Goal: Transaction & Acquisition: Purchase product/service

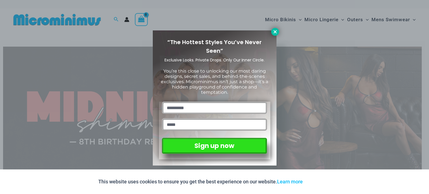
click at [277, 30] on icon at bounding box center [274, 31] width 5 height 5
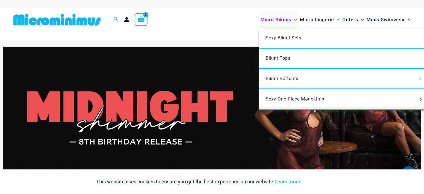
click at [277, 19] on span "Micro Bikinis" at bounding box center [276, 20] width 31 height 14
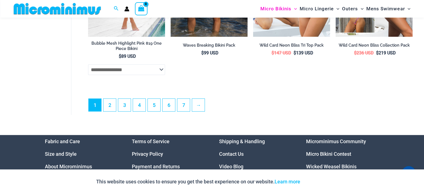
scroll to position [1474, 0]
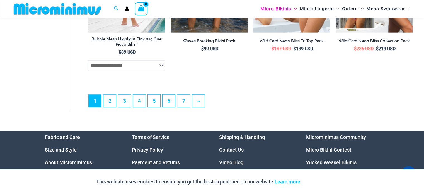
click at [102, 108] on ul "1 2 3 4 5 6 7 →" at bounding box center [250, 102] width 324 height 16
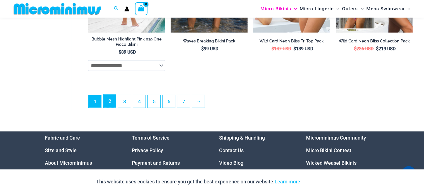
click at [111, 106] on link "2" at bounding box center [110, 101] width 13 height 13
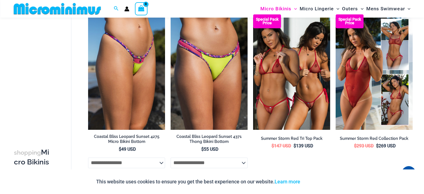
scroll to position [745, 0]
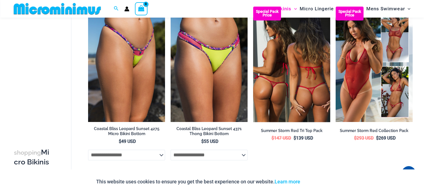
click at [287, 72] on img at bounding box center [291, 64] width 77 height 116
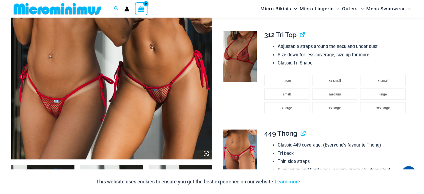
scroll to position [219, 0]
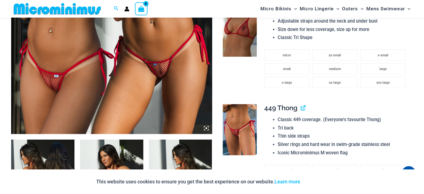
click at [231, 122] on img at bounding box center [240, 129] width 34 height 51
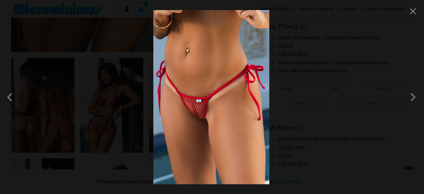
scroll to position [302, 0]
click at [414, 97] on span at bounding box center [413, 97] width 17 height 17
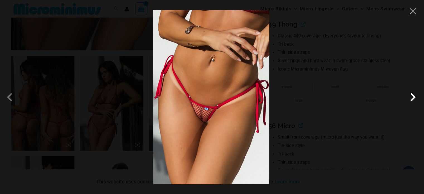
click at [412, 96] on span at bounding box center [413, 97] width 17 height 17
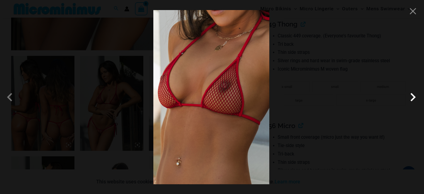
click at [411, 96] on span at bounding box center [413, 97] width 17 height 17
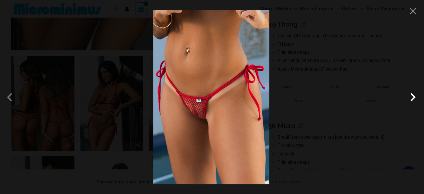
click at [411, 96] on span at bounding box center [413, 97] width 17 height 17
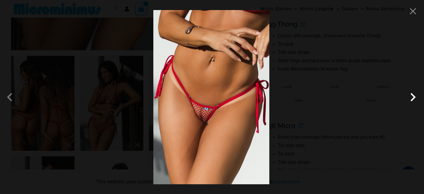
click at [411, 96] on span at bounding box center [413, 97] width 17 height 17
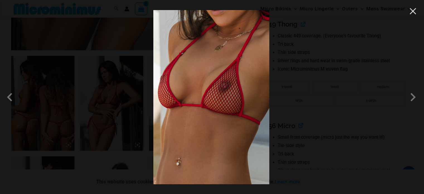
click at [414, 13] on button "Close" at bounding box center [413, 11] width 8 height 8
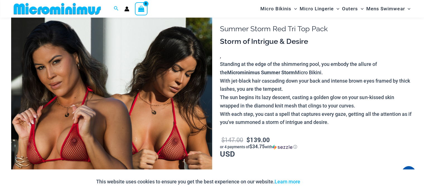
scroll to position [0, 0]
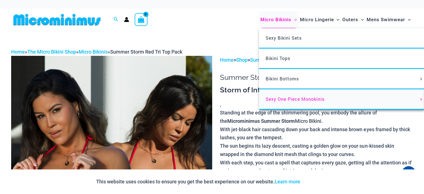
click at [286, 100] on span "Sexy One Piece Monokinis" at bounding box center [295, 99] width 59 height 6
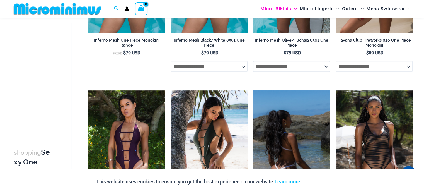
scroll to position [527, 0]
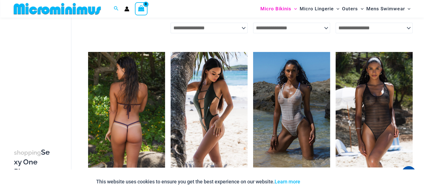
click at [133, 106] on img at bounding box center [126, 110] width 77 height 116
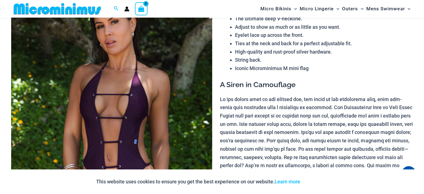
scroll to position [79, 0]
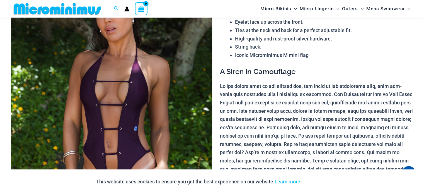
click at [142, 89] on img at bounding box center [111, 123] width 201 height 302
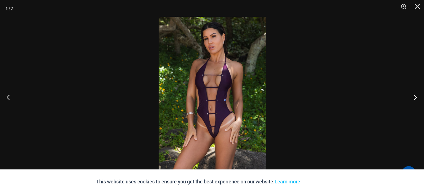
click at [415, 96] on button "Next" at bounding box center [414, 97] width 21 height 28
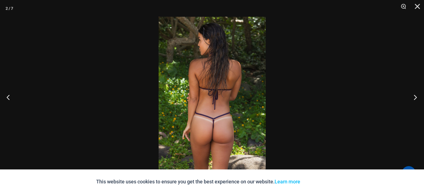
click at [415, 96] on button "Next" at bounding box center [414, 97] width 21 height 28
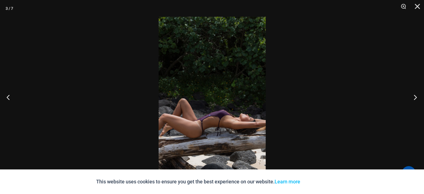
click at [414, 96] on button "Next" at bounding box center [414, 97] width 21 height 28
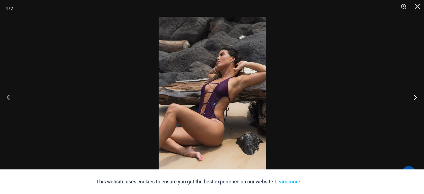
click at [414, 96] on button "Next" at bounding box center [414, 97] width 21 height 28
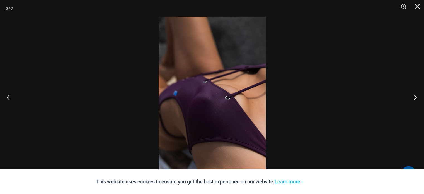
click at [414, 96] on button "Next" at bounding box center [414, 97] width 21 height 28
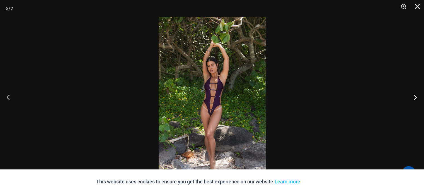
click at [416, 97] on button "Next" at bounding box center [414, 97] width 21 height 28
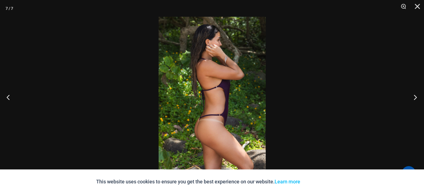
click at [416, 97] on button "Next" at bounding box center [414, 97] width 21 height 28
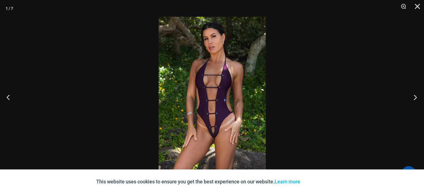
click at [416, 97] on button "Next" at bounding box center [414, 97] width 21 height 28
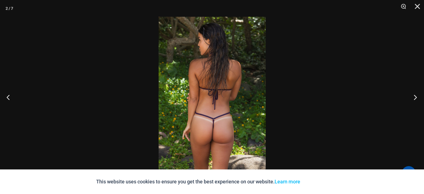
click at [416, 97] on button "Next" at bounding box center [414, 97] width 21 height 28
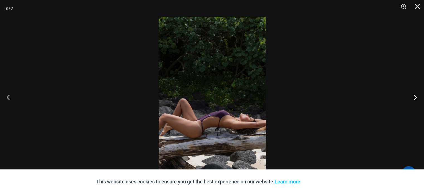
click at [416, 97] on button "Next" at bounding box center [414, 97] width 21 height 28
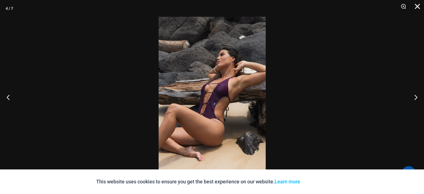
click at [418, 7] on button "Close" at bounding box center [416, 8] width 14 height 17
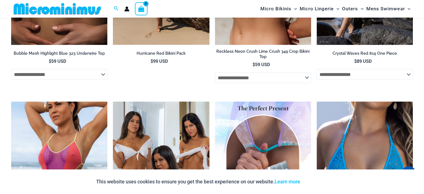
scroll to position [1056, 0]
